Goal: Information Seeking & Learning: Learn about a topic

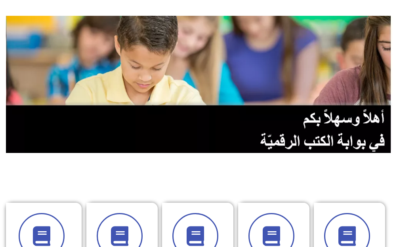
scroll to position [119, 0]
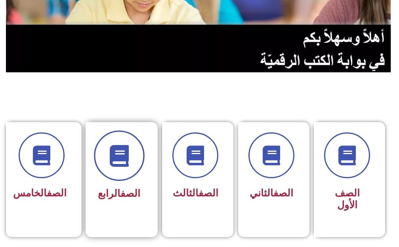
click at [129, 174] on span at bounding box center [119, 156] width 51 height 51
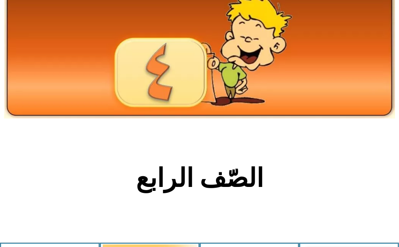
scroll to position [119, 0]
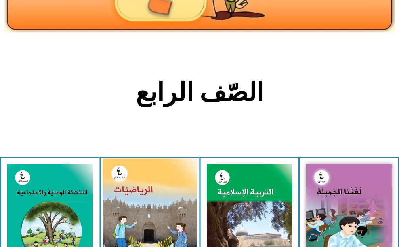
click at [163, 188] on img at bounding box center [150, 218] width 94 height 118
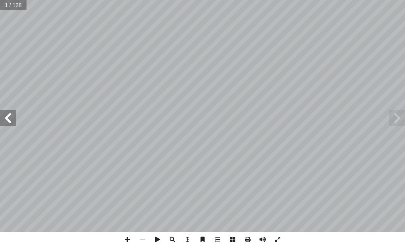
click at [12, 6] on input "text" at bounding box center [13, 5] width 27 height 10
type input "**"
click at [5, 114] on span at bounding box center [8, 118] width 16 height 16
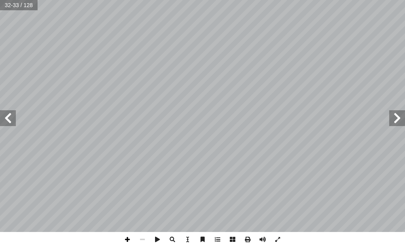
click at [127, 238] on span at bounding box center [127, 239] width 15 height 15
click at [14, 120] on span at bounding box center [8, 118] width 16 height 16
click at [129, 241] on span at bounding box center [127, 239] width 15 height 15
